Goal: Transaction & Acquisition: Download file/media

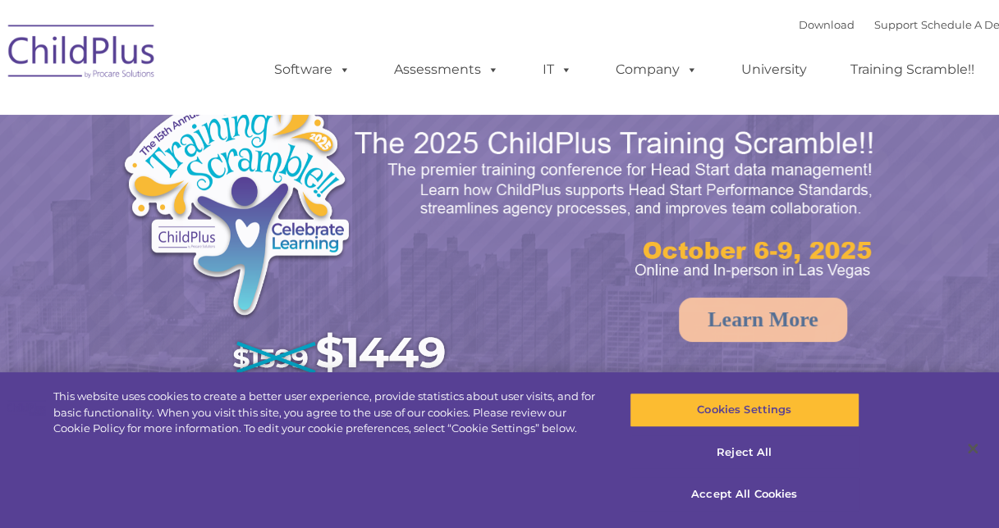
select select "MEDIUM"
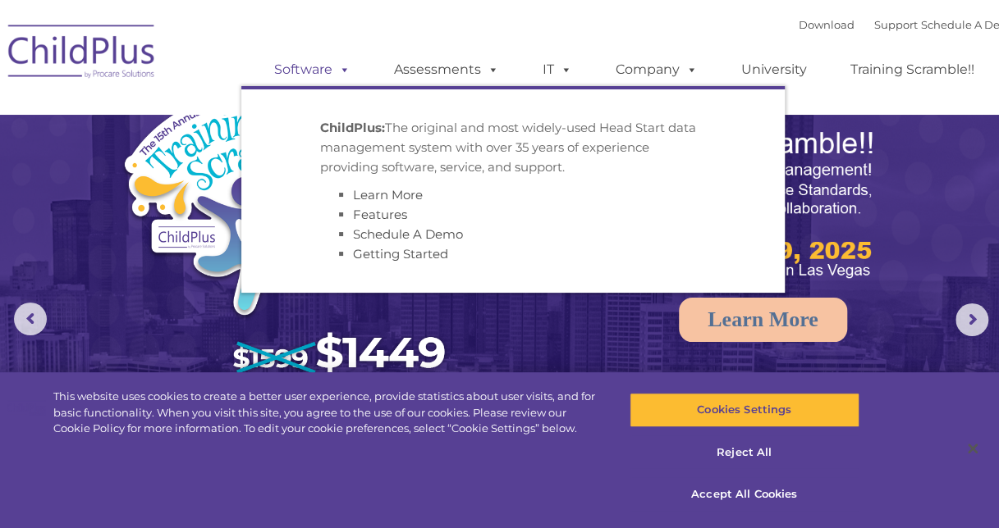
click at [313, 76] on link "Software" at bounding box center [312, 69] width 109 height 33
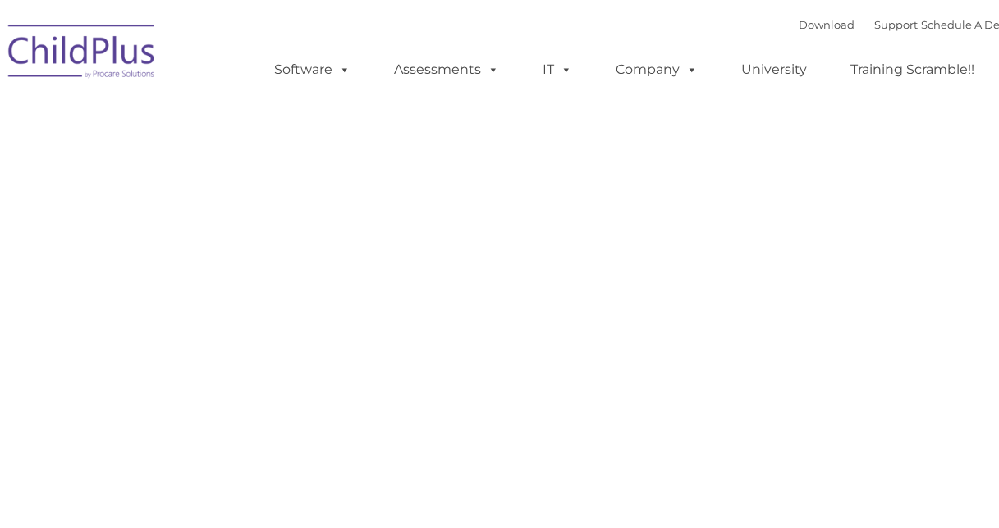
type input ""
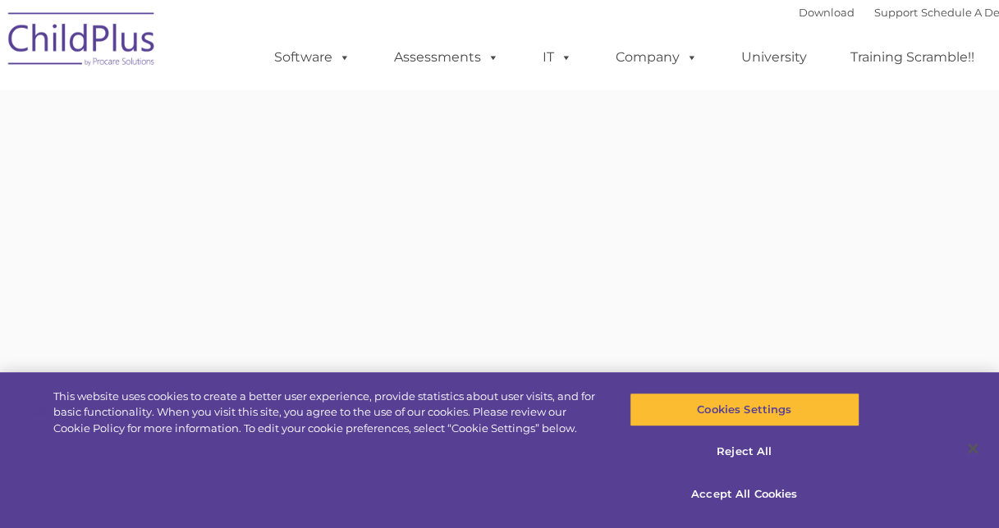
click at [341, 65] on span at bounding box center [341, 57] width 18 height 16
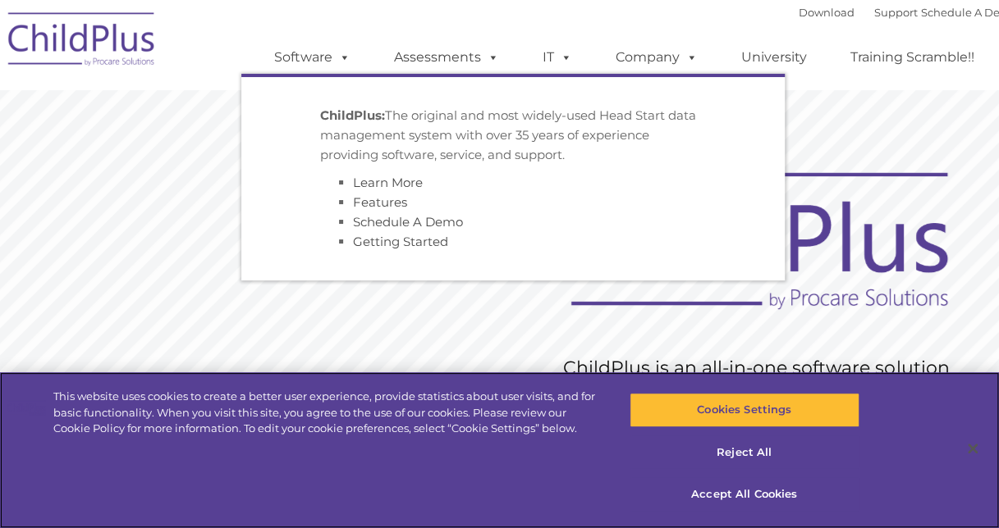
click at [937, 451] on div "This website uses cookies to create a better user experience, provide statistic…" at bounding box center [499, 451] width 999 height 156
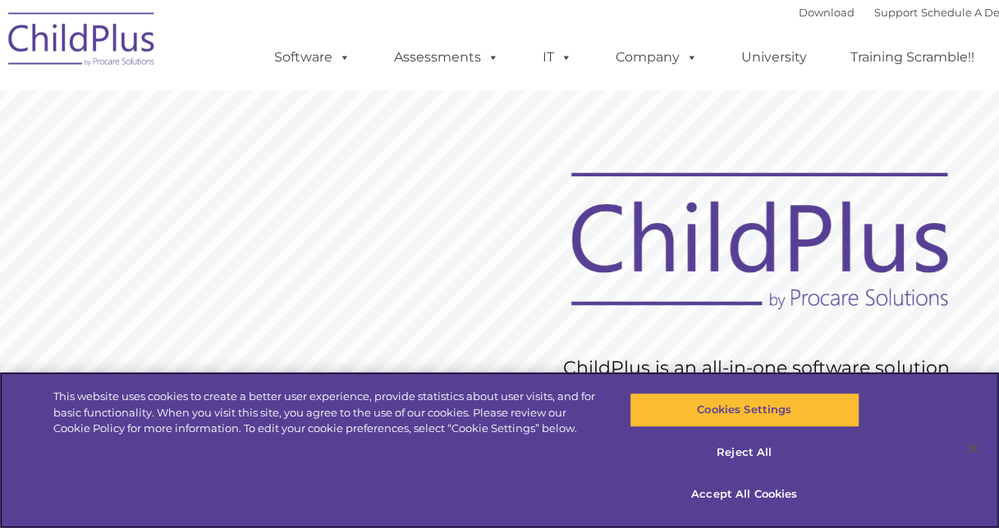
click at [937, 451] on div "This website uses cookies to create a better user experience, provide statistic…" at bounding box center [499, 451] width 999 height 156
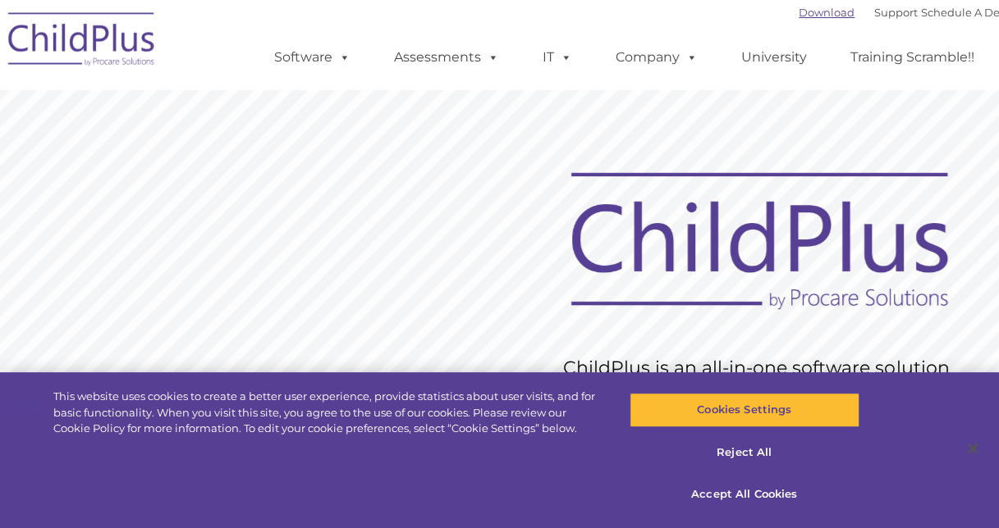
click at [816, 8] on link "Download" at bounding box center [826, 12] width 56 height 13
